Goal: Task Accomplishment & Management: Manage account settings

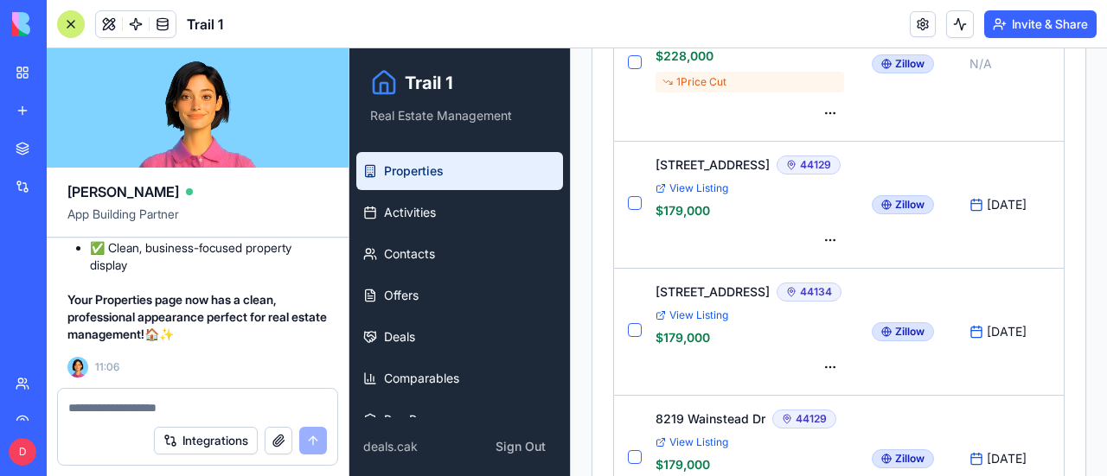
scroll to position [118294, 0]
click at [66, 23] on div at bounding box center [71, 24] width 28 height 28
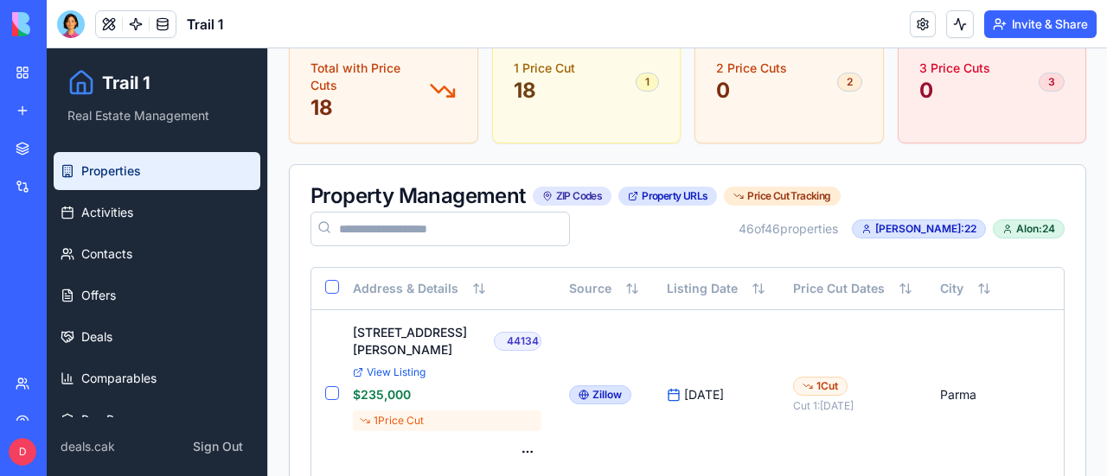
scroll to position [519, 0]
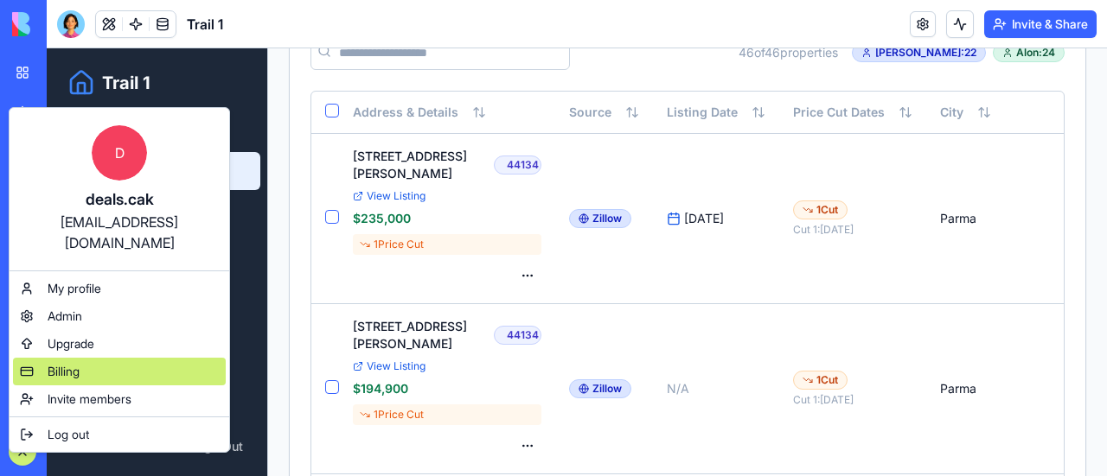
click at [68, 363] on span "Billing" at bounding box center [64, 371] width 32 height 17
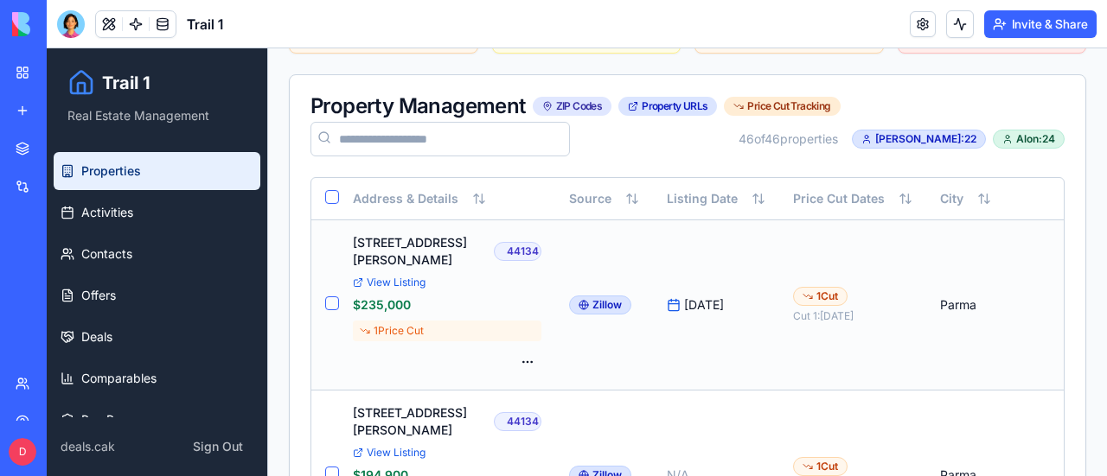
scroll to position [519, 0]
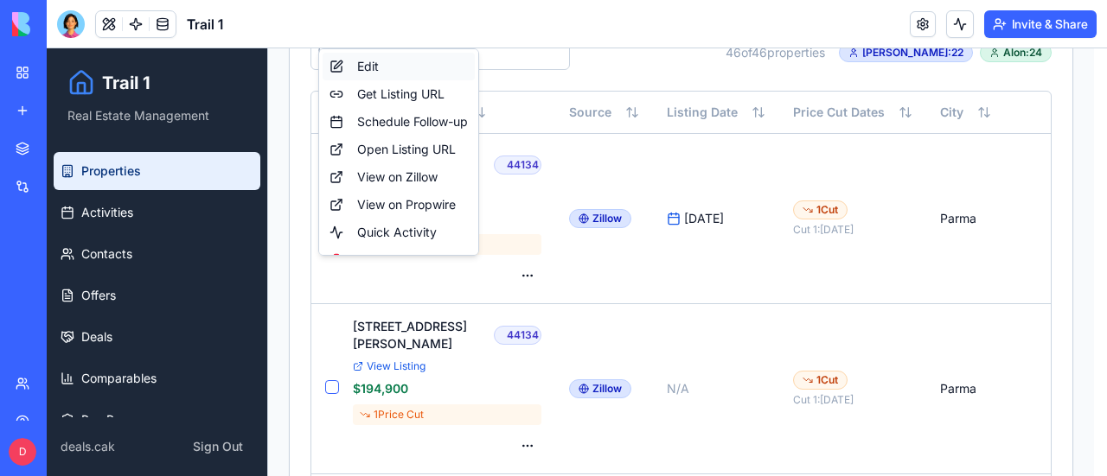
click at [386, 65] on div "Edit" at bounding box center [399, 67] width 152 height 28
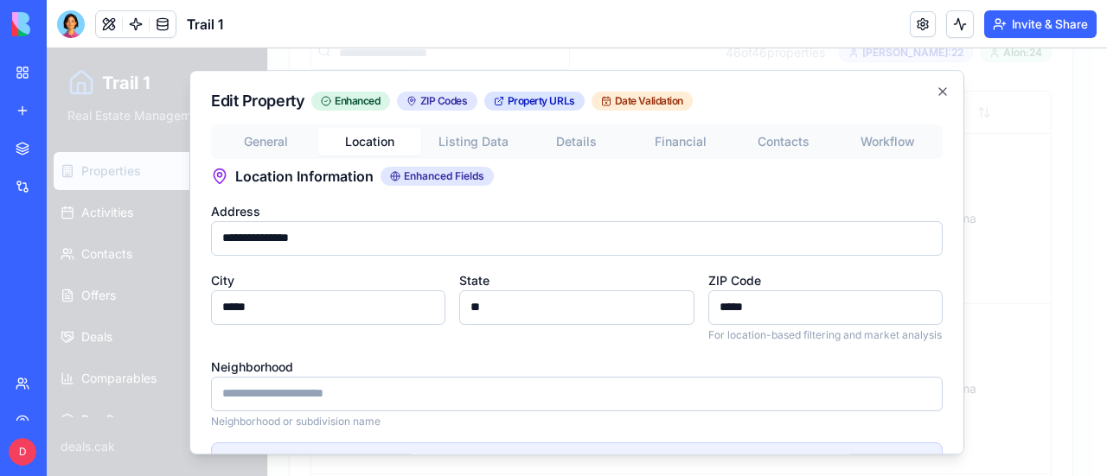
click at [367, 142] on button "Location" at bounding box center [370, 142] width 104 height 28
click at [278, 141] on button "General" at bounding box center [266, 142] width 104 height 28
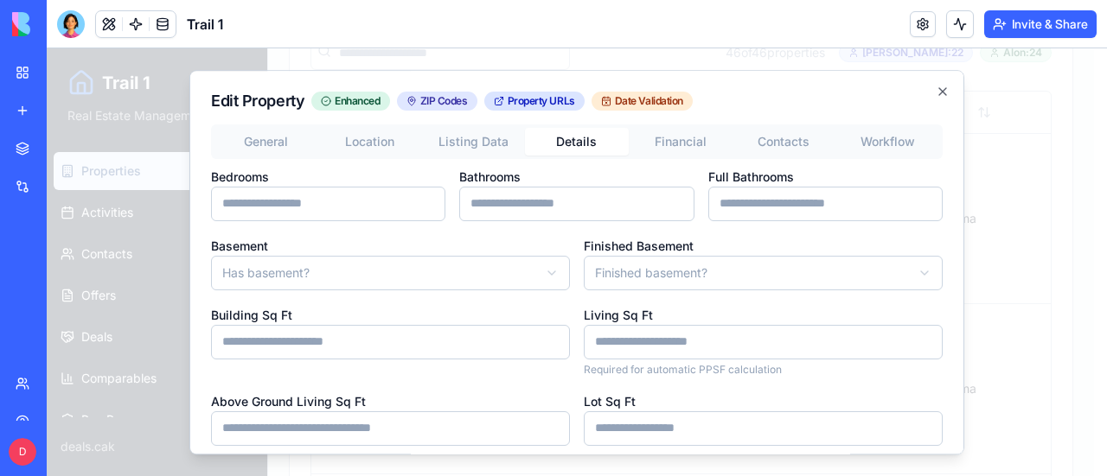
click at [576, 140] on button "Details" at bounding box center [577, 142] width 104 height 28
click at [936, 93] on icon "button" at bounding box center [943, 92] width 14 height 14
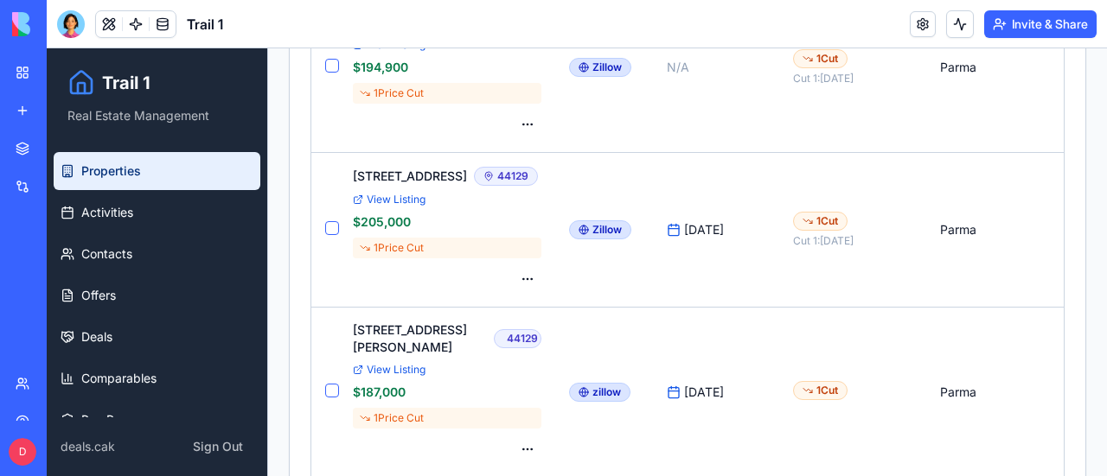
scroll to position [1124, 0]
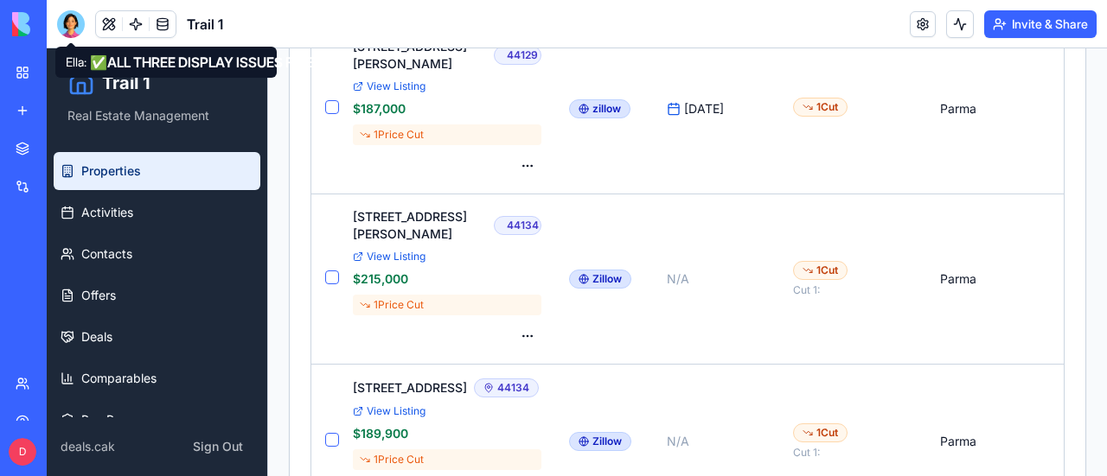
drag, startPoint x: 73, startPoint y: 19, endPoint x: 118, endPoint y: 54, distance: 56.7
click at [73, 19] on div at bounding box center [71, 24] width 28 height 28
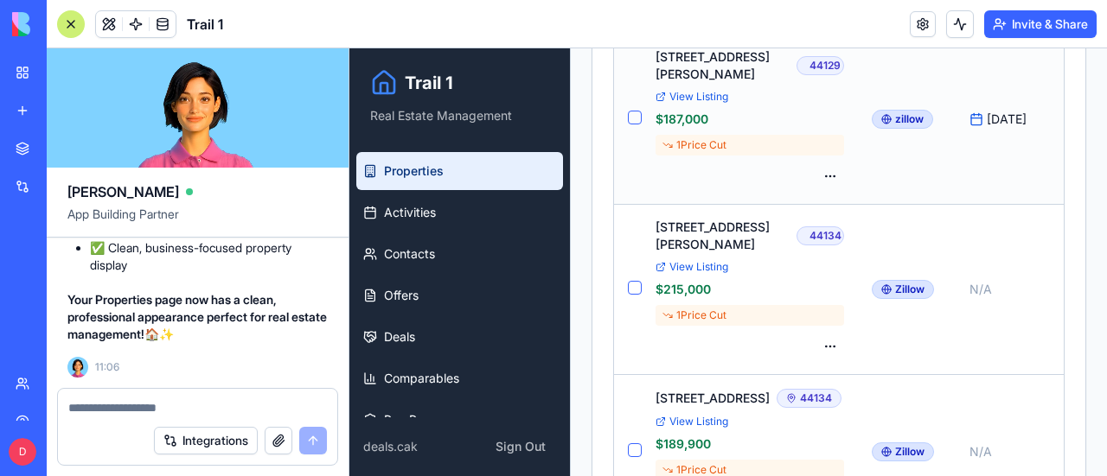
scroll to position [1211, 0]
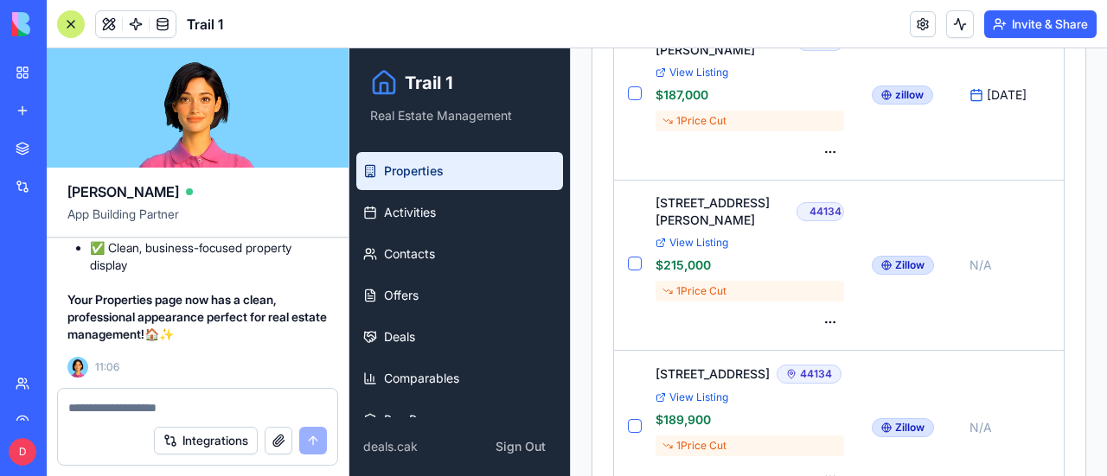
click at [192, 414] on textarea at bounding box center [197, 407] width 259 height 17
paste textarea "**********"
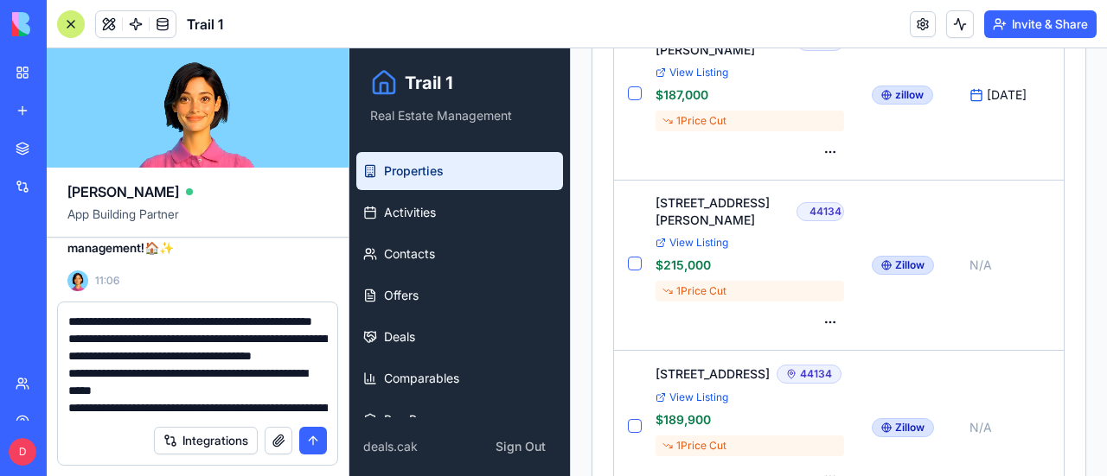
scroll to position [379, 0]
type textarea "**********"
click at [311, 447] on button "submit" at bounding box center [313, 441] width 28 height 28
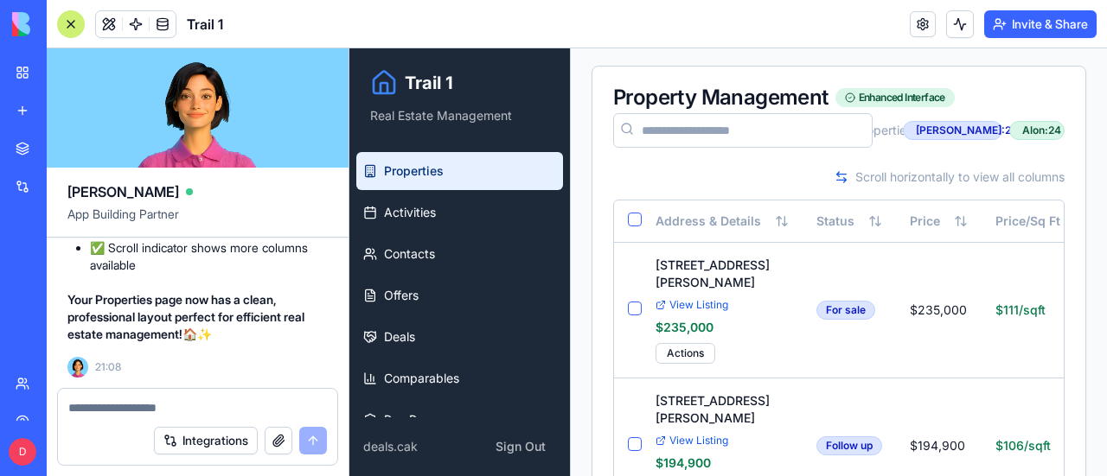
scroll to position [0, 0]
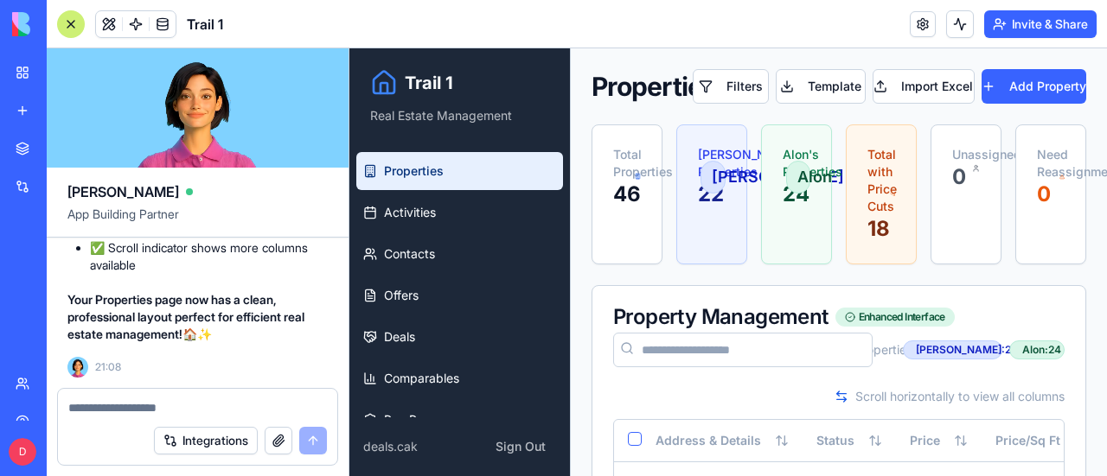
click at [71, 23] on div at bounding box center [71, 24] width 28 height 28
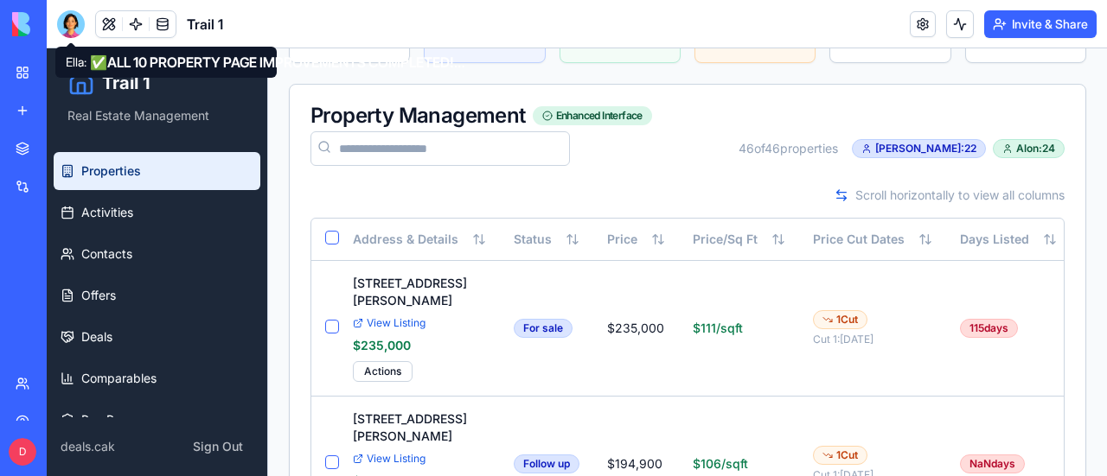
scroll to position [173, 0]
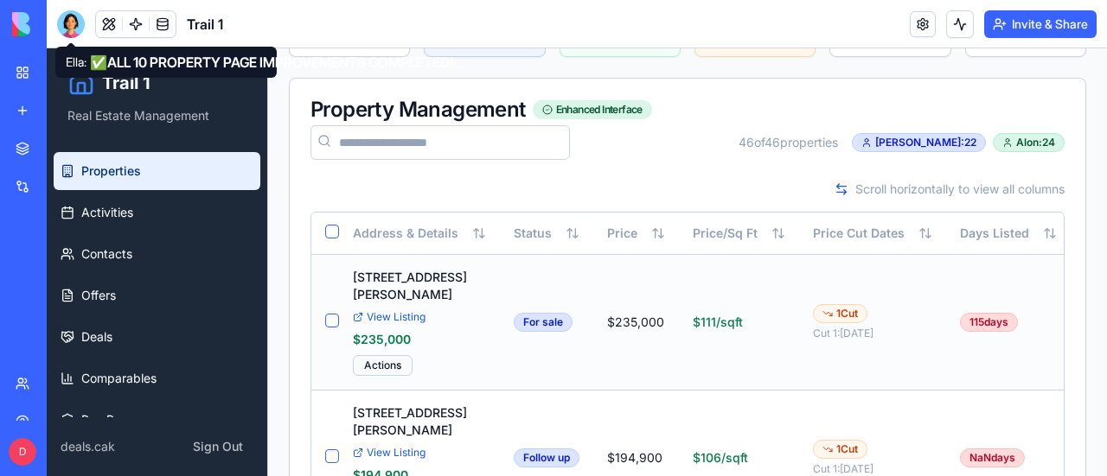
click at [393, 355] on button "Actions" at bounding box center [383, 365] width 60 height 21
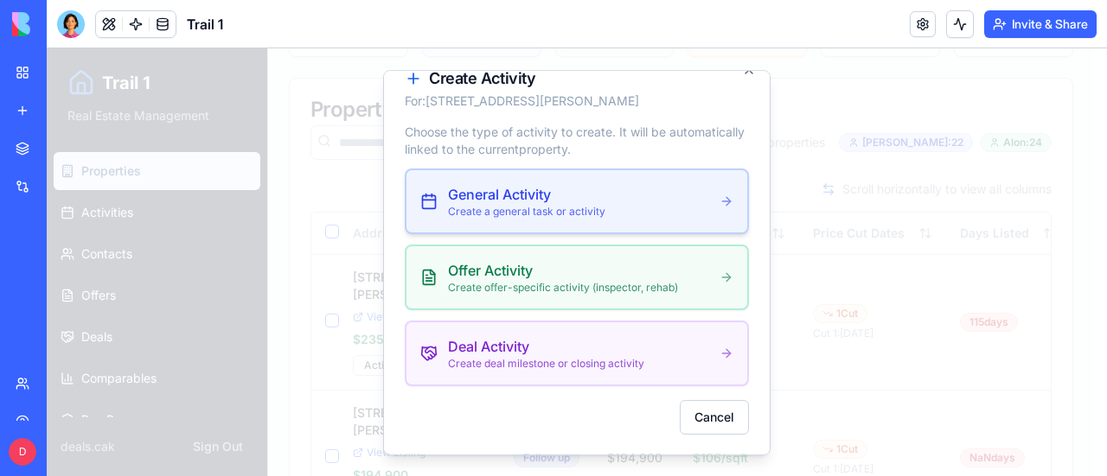
scroll to position [0, 0]
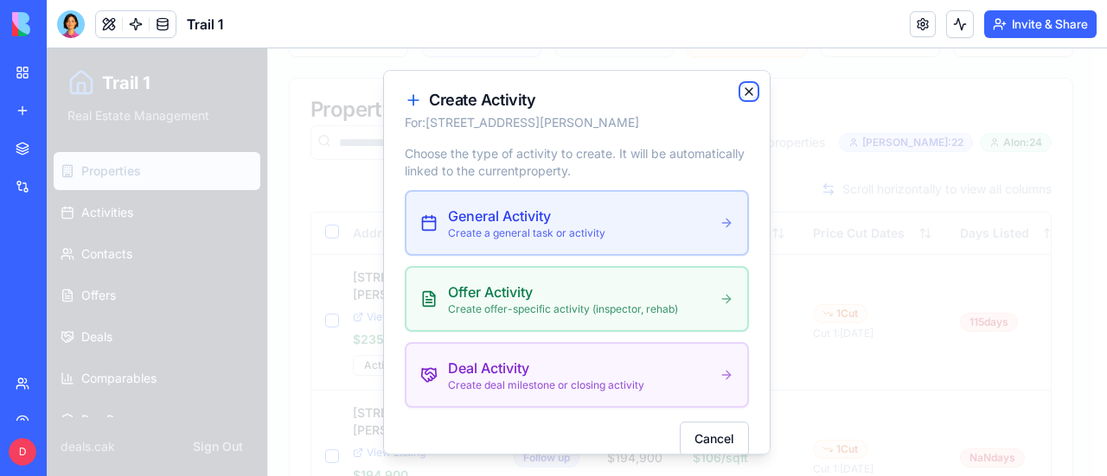
click at [742, 86] on icon "button" at bounding box center [749, 92] width 14 height 14
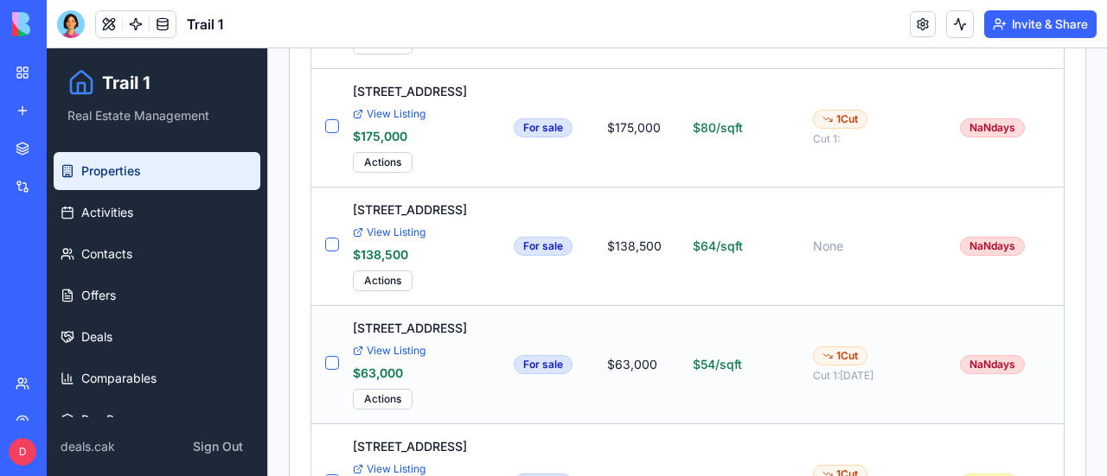
scroll to position [5008, 0]
